Goal: Check status: Check status

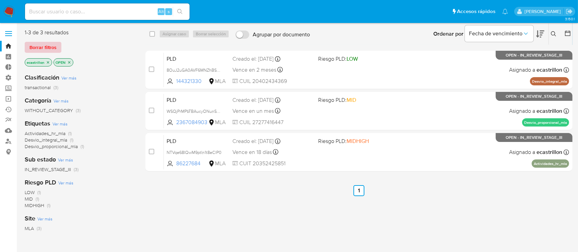
click at [40, 49] on span "Borrar filtros" at bounding box center [42, 47] width 27 height 10
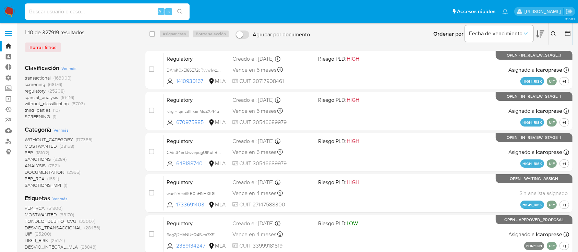
click at [52, 13] on input at bounding box center [107, 11] width 165 height 9
type input "a"
paste input "496241522"
type input "496241522"
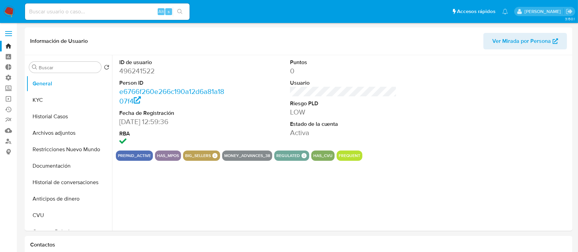
select select "10"
click at [51, 112] on button "Historial Casos" at bounding box center [66, 116] width 80 height 16
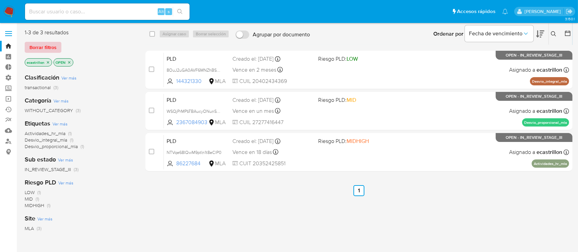
click at [49, 45] on span "Borrar filtros" at bounding box center [42, 47] width 27 height 10
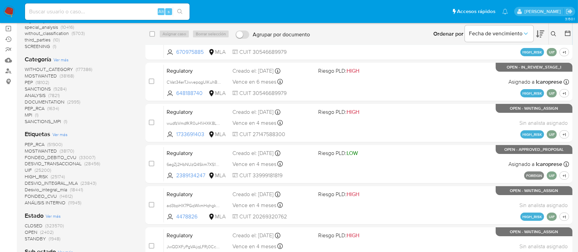
scroll to position [129, 0]
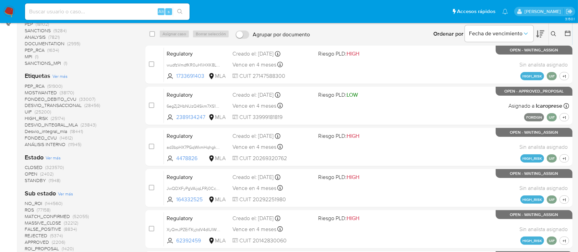
click at [34, 172] on span "OPEN" at bounding box center [31, 173] width 13 height 7
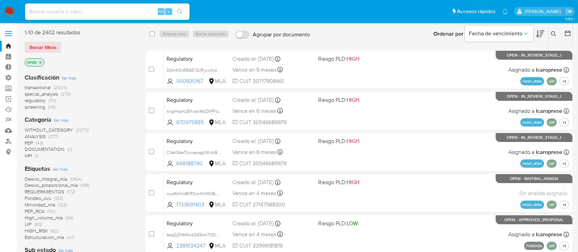
click at [47, 87] on span "transactional" at bounding box center [38, 87] width 26 height 7
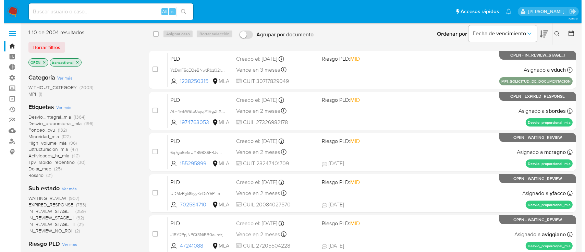
scroll to position [132, 0]
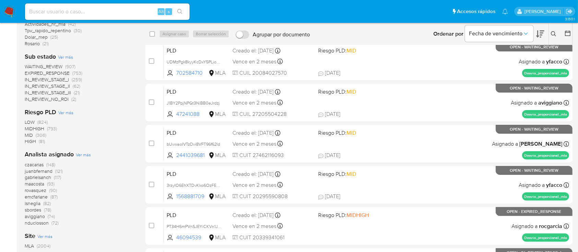
click at [83, 155] on span "Ver más" at bounding box center [83, 154] width 15 height 6
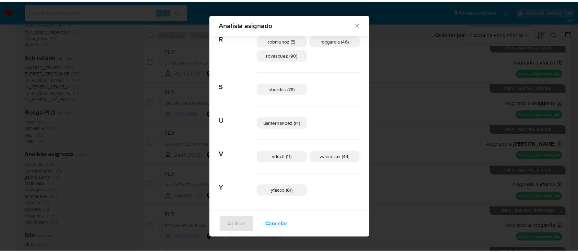
scroll to position [0, 0]
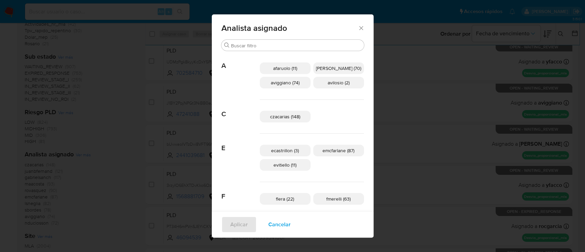
click at [284, 218] on span "Cancelar" at bounding box center [279, 224] width 22 height 15
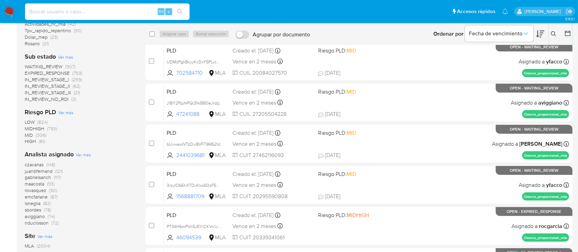
click at [125, 7] on input at bounding box center [107, 11] width 165 height 9
paste input "mljn4I7KYA9tknM8awyzgJiw"
type input "mljn4I7KYA9tknM8awyzgJiw"
click at [180, 11] on icon "search-icon" at bounding box center [179, 11] width 5 height 5
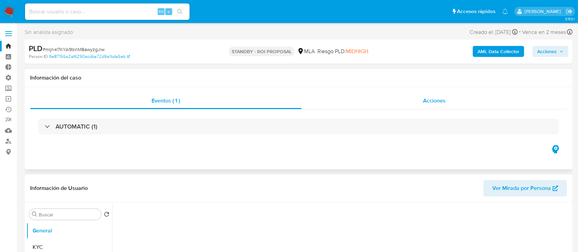
click at [440, 107] on div "Acciones" at bounding box center [435, 101] width 266 height 16
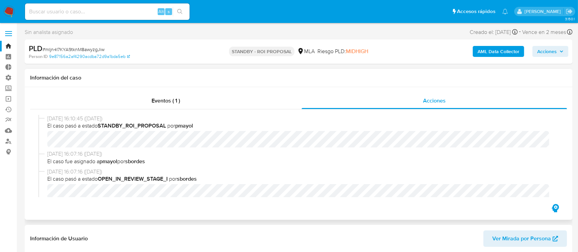
select select "10"
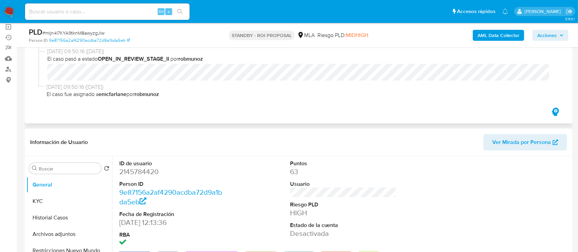
scroll to position [73, 0]
click at [159, 7] on input at bounding box center [107, 11] width 165 height 9
paste input "2423847475"
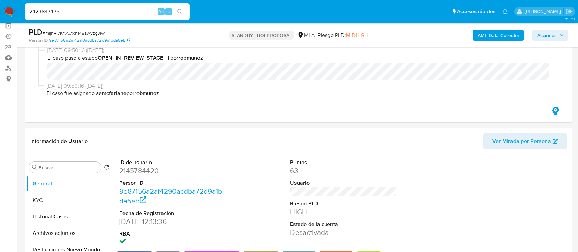
type input "2423847475"
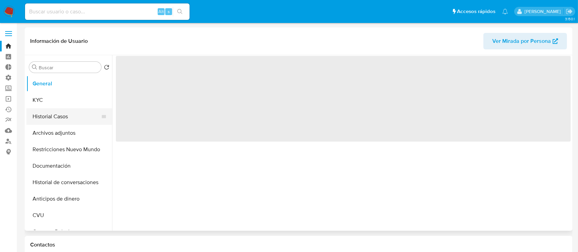
click at [49, 121] on button "Historial Casos" at bounding box center [66, 116] width 80 height 16
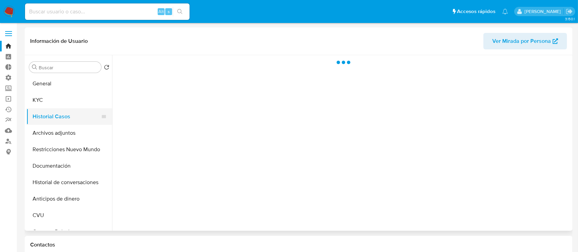
select select "10"
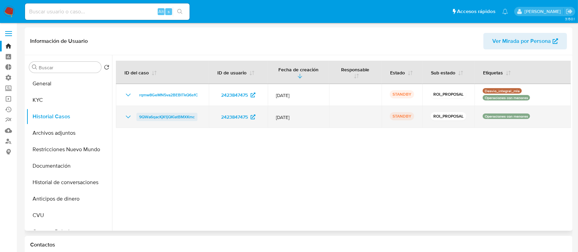
click at [169, 117] on span "9QWa6qacKjK1jQKiatBMXKmc" at bounding box center [167, 117] width 56 height 8
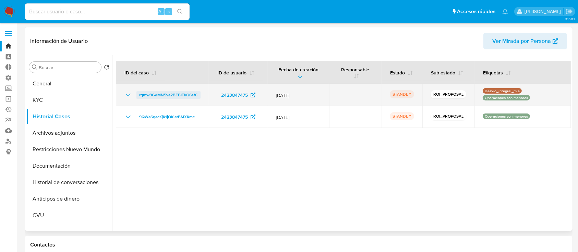
click at [171, 95] on span "rqmw8GeMN5va2BEBITkQ6sfC" at bounding box center [168, 95] width 59 height 8
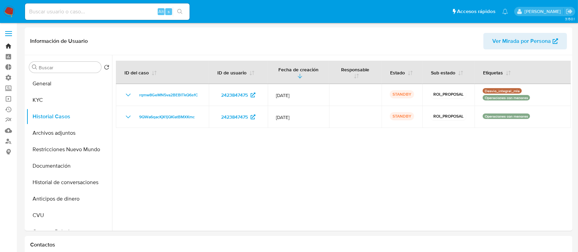
click at [7, 45] on link "Bandeja" at bounding box center [41, 46] width 82 height 11
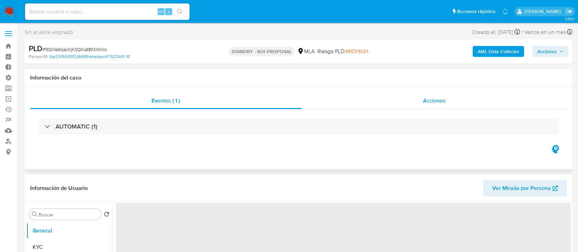
click at [421, 103] on div "Acciones" at bounding box center [435, 101] width 266 height 16
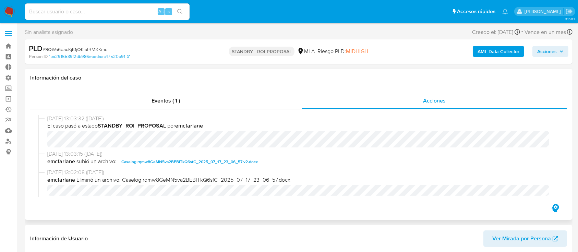
scroll to position [840, 0]
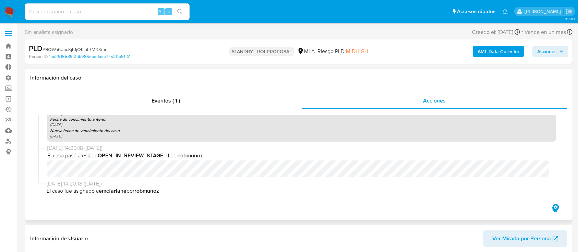
select select "10"
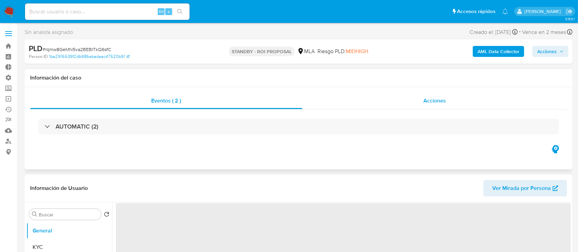
click at [382, 97] on div "Acciones" at bounding box center [434, 101] width 265 height 16
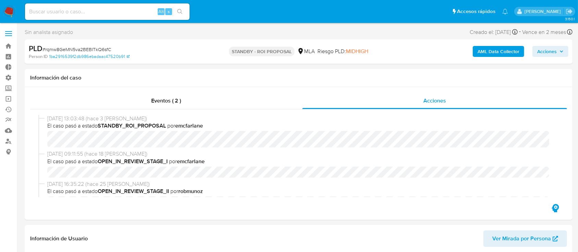
select select "10"
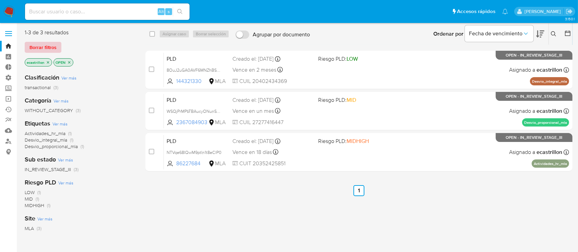
click at [46, 43] on span "Borrar filtros" at bounding box center [42, 47] width 27 height 10
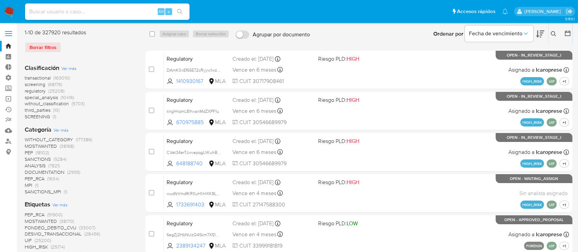
click at [369, 25] on div "Ordenar por Fecha de vencimiento No es posible ordenar los resultados mientras …" at bounding box center [442, 33] width 259 height 21
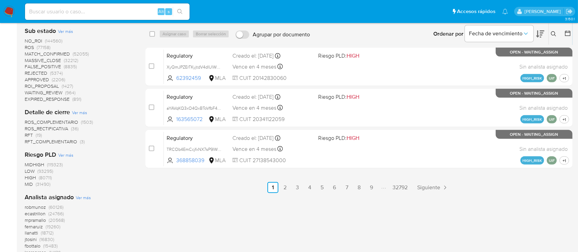
scroll to position [291, 0]
